Goal: Transaction & Acquisition: Purchase product/service

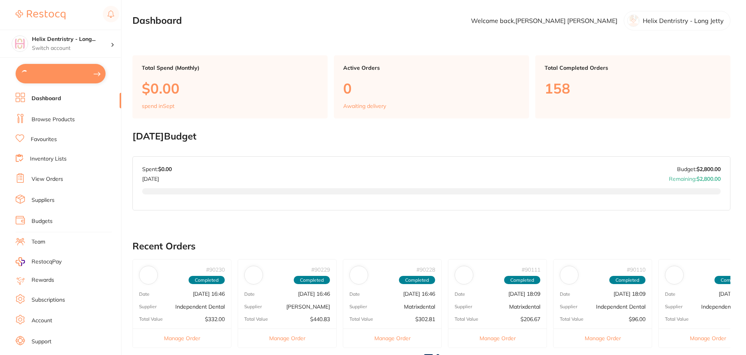
type input "1"
type input "2"
click at [65, 74] on button "$2,447.55 in your order" at bounding box center [61, 73] width 90 height 19
checkbox input "true"
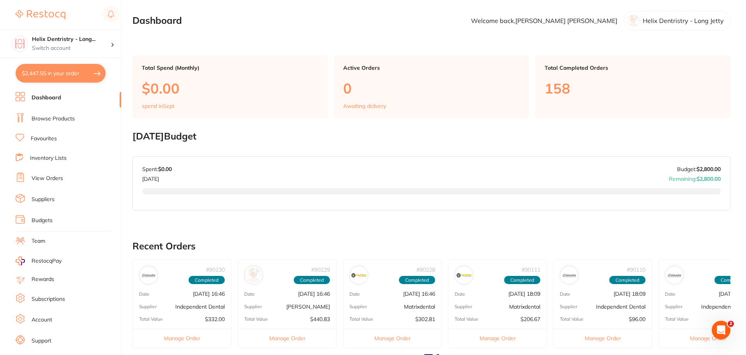
checkbox input "true"
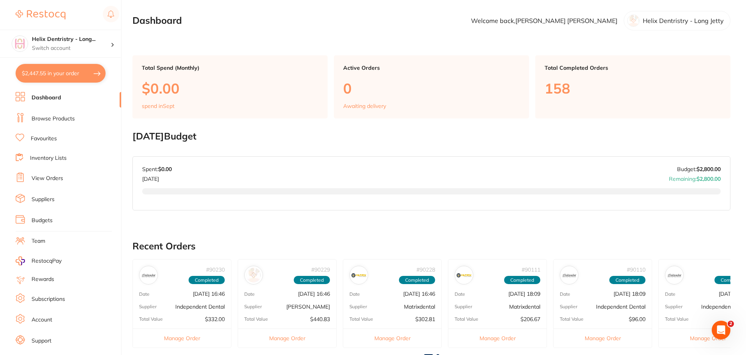
checkbox input "true"
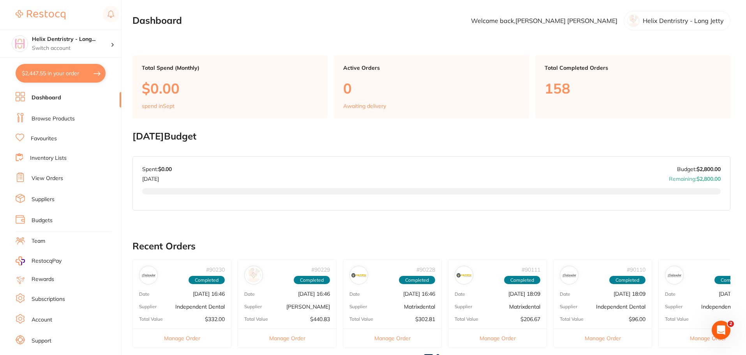
checkbox input "true"
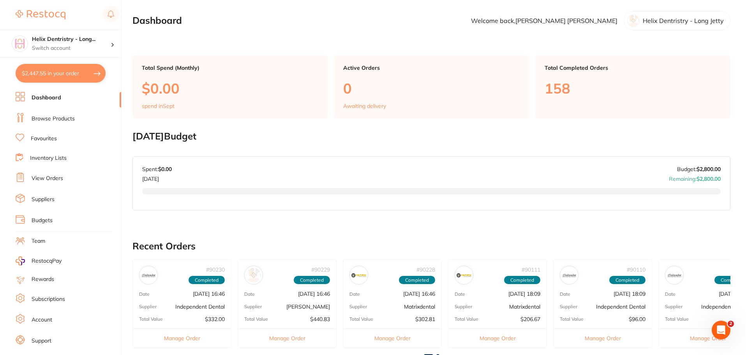
checkbox input "true"
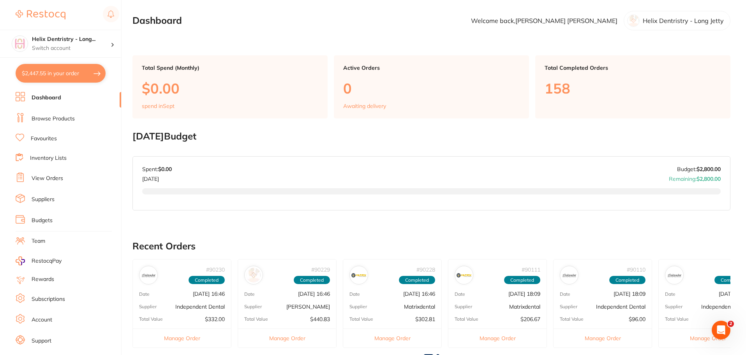
checkbox input "true"
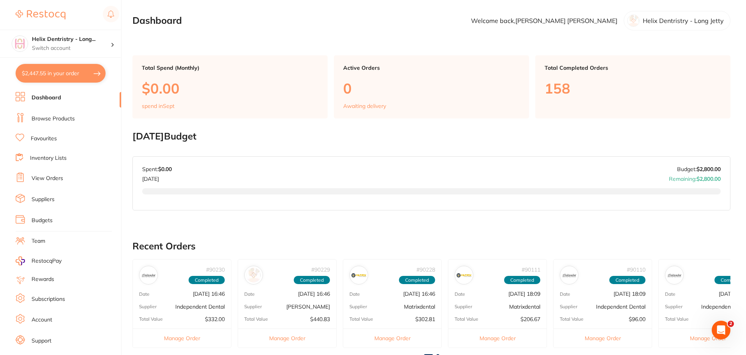
checkbox input "true"
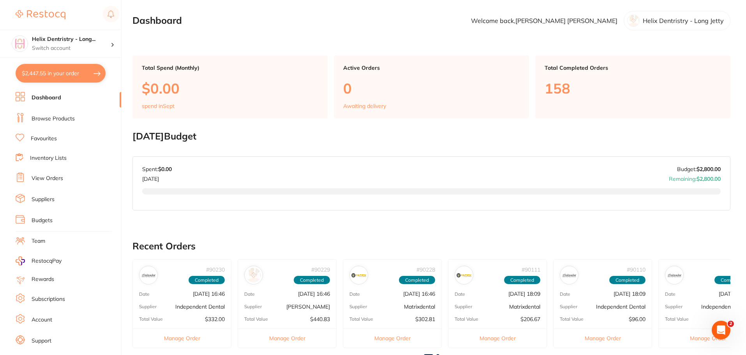
checkbox input "true"
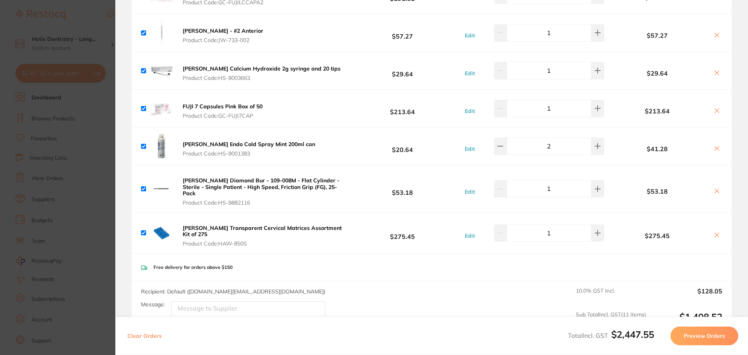
scroll to position [1562, 0]
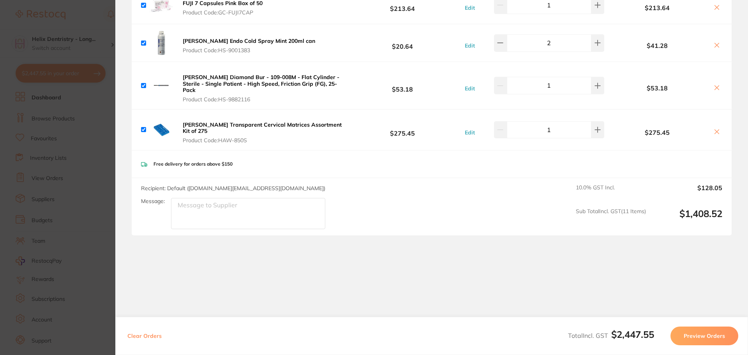
click at [89, 148] on section "Update RRP Set your pre negotiated price for this item. Item Agreed RRP (excl. …" at bounding box center [374, 177] width 748 height 355
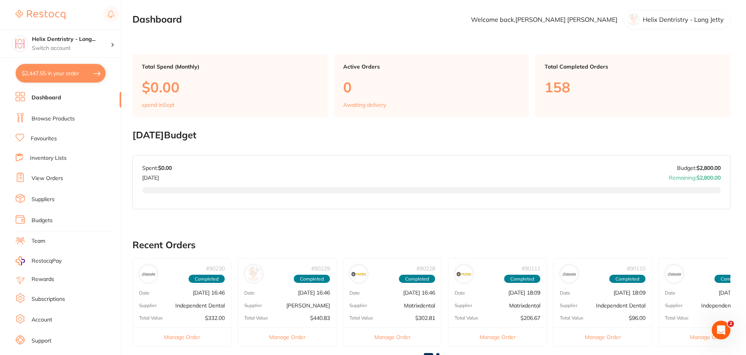
click at [82, 72] on button "$2,447.55 in your order" at bounding box center [61, 73] width 90 height 19
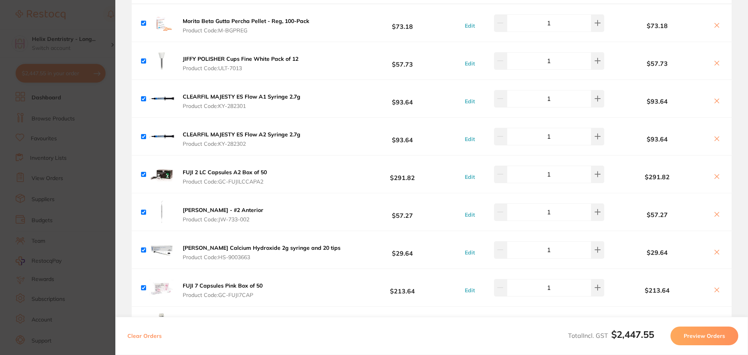
scroll to position [1261, 0]
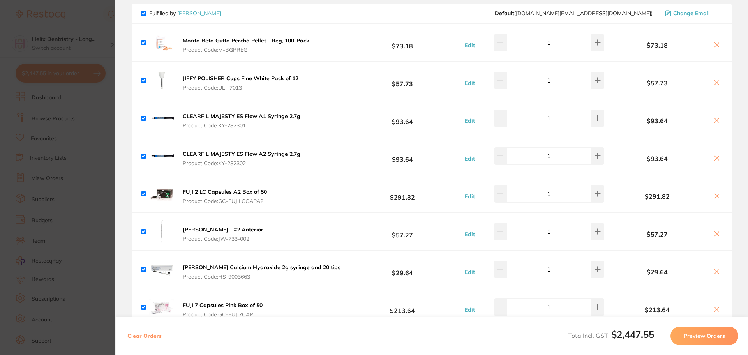
click at [208, 40] on b "Morita Beta Gutta Percha Pellet - Reg, 100-Pack" at bounding box center [246, 40] width 127 height 7
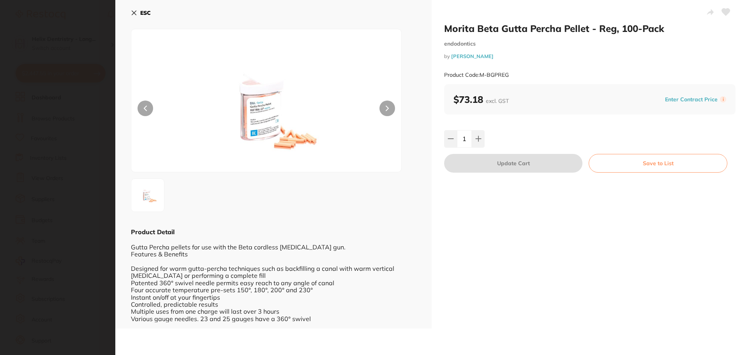
scroll to position [0, 0]
click at [383, 107] on button at bounding box center [387, 108] width 16 height 16
click at [60, 111] on section "Morita Beta Gutta Percha Pellet - Reg, 100-Pack endodontics by [PERSON_NAME] Pr…" at bounding box center [374, 177] width 748 height 355
